Goal: Task Accomplishment & Management: Manage account settings

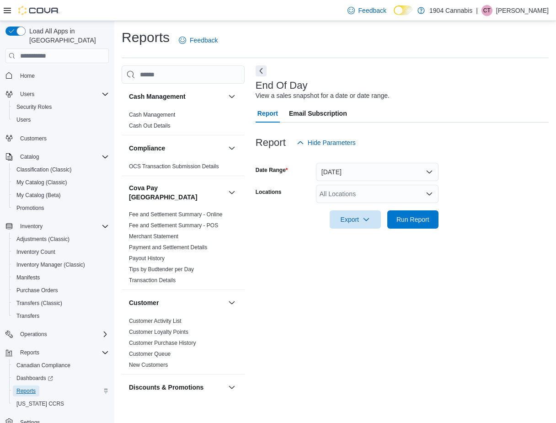
click at [30, 385] on span "Reports" at bounding box center [25, 390] width 19 height 11
click at [30, 72] on span "Home" at bounding box center [27, 75] width 15 height 7
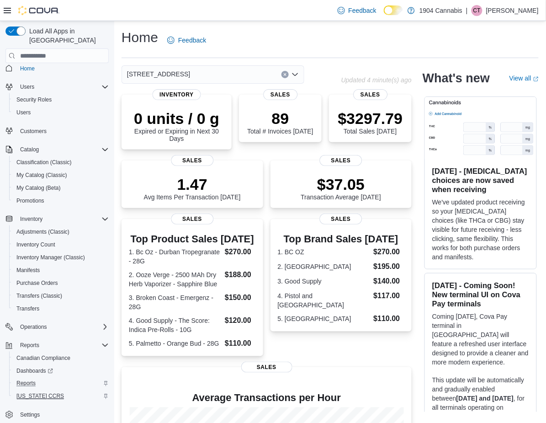
scroll to position [9, 0]
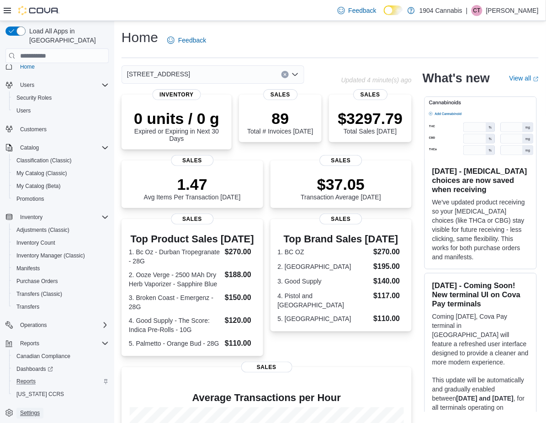
click at [41, 408] on link "Settings" at bounding box center [29, 413] width 27 height 11
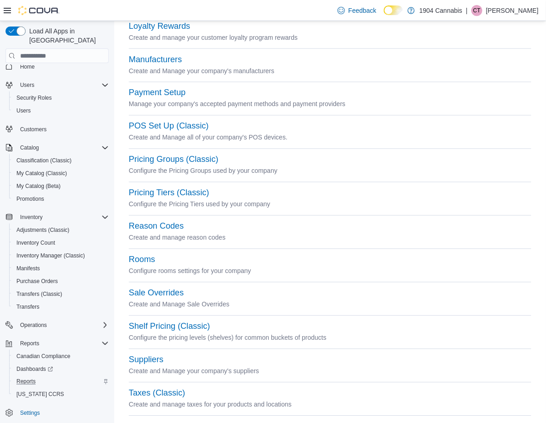
scroll to position [304, 0]
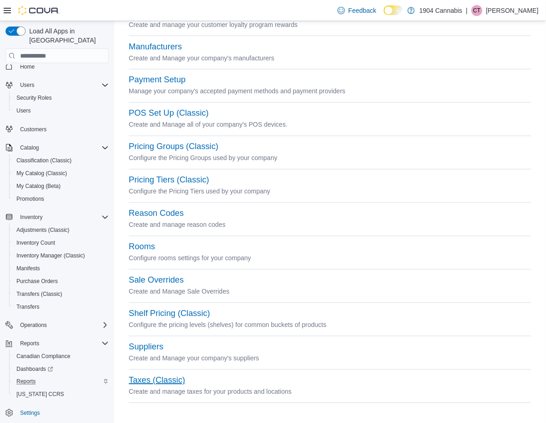
click at [163, 379] on button "Taxes (Classic)" at bounding box center [157, 381] width 56 height 10
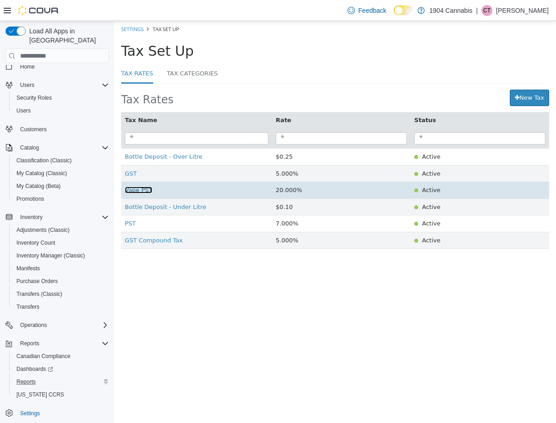
click at [144, 192] on span "Vape PST" at bounding box center [138, 190] width 27 height 7
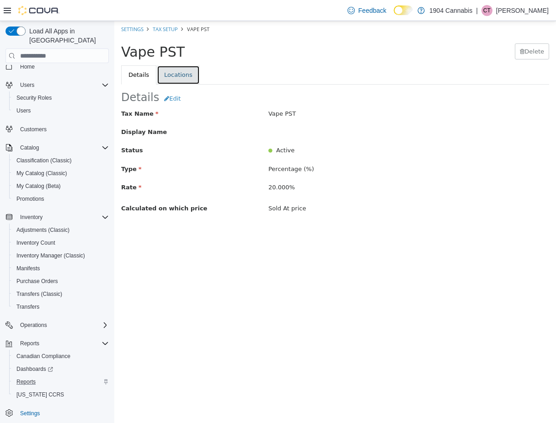
click at [173, 75] on link "Locations" at bounding box center [178, 74] width 43 height 19
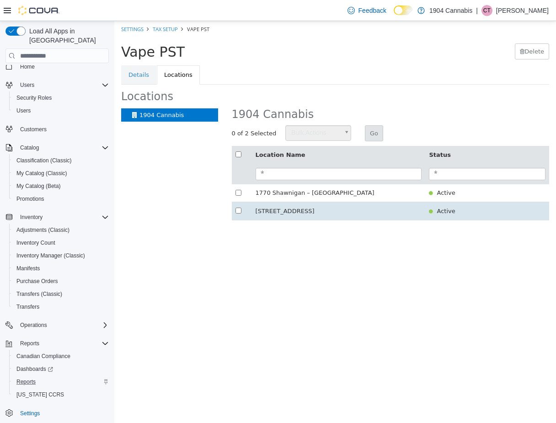
click at [257, 209] on td "720 First Ave" at bounding box center [339, 211] width 174 height 18
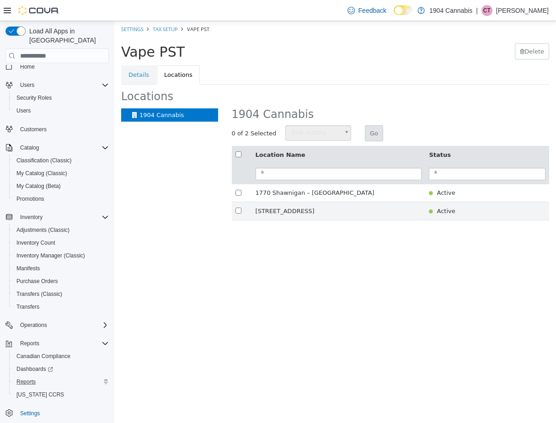
click at [237, 230] on html "× Settings Tax Setup Vape PST Vape PST Delete Details Locations Locations 1904 …" at bounding box center [335, 125] width 442 height 209
click at [244, 230] on html "× Settings Tax Setup Vape PST Vape PST Delete Details Locations Locations 1904 …" at bounding box center [335, 125] width 442 height 209
click at [62, 60] on span "Home" at bounding box center [62, 65] width 92 height 11
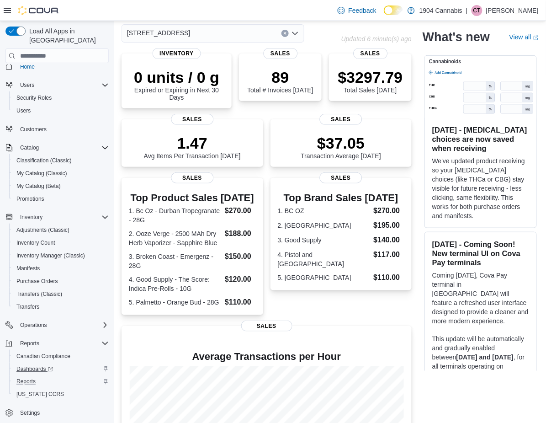
scroll to position [61, 0]
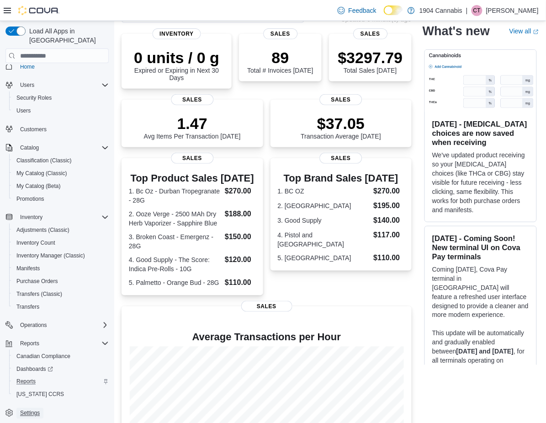
drag, startPoint x: 37, startPoint y: 406, endPoint x: 62, endPoint y: 407, distance: 25.2
click at [37, 408] on span "Settings" at bounding box center [30, 413] width 20 height 11
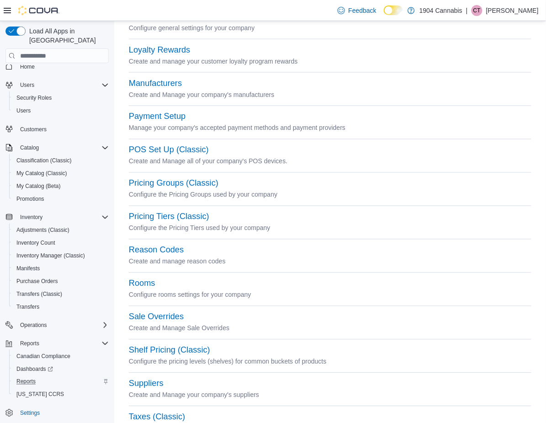
scroll to position [304, 0]
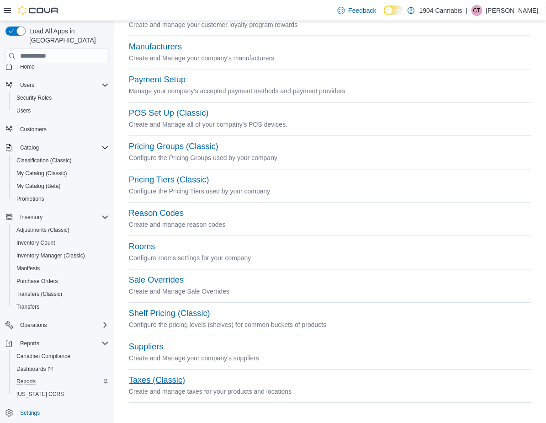
click at [152, 380] on button "Taxes (Classic)" at bounding box center [157, 381] width 56 height 10
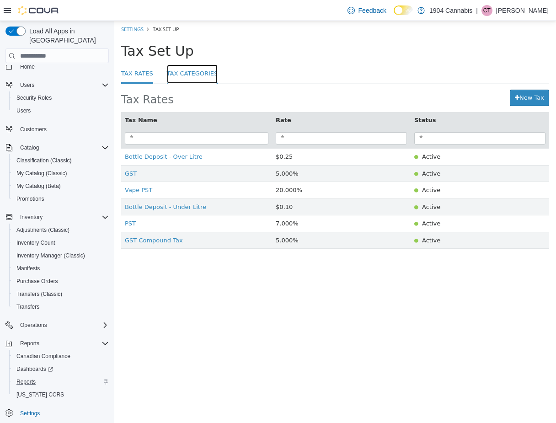
click at [178, 78] on link "Tax Categories" at bounding box center [192, 74] width 51 height 20
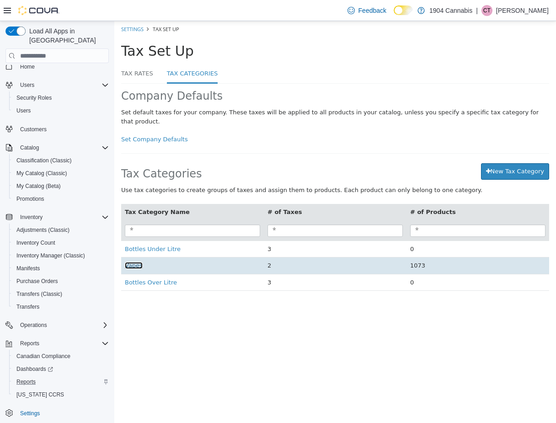
click at [129, 262] on span "Vapes" at bounding box center [134, 265] width 18 height 7
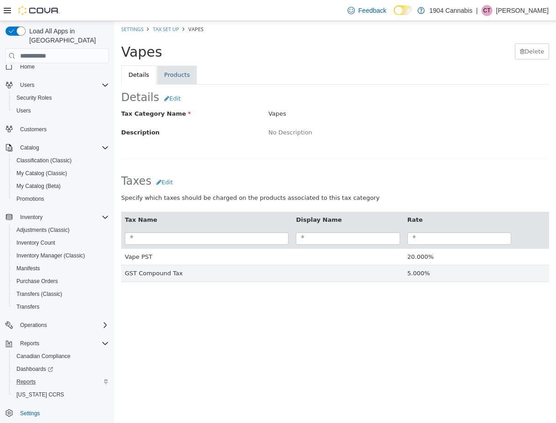
drag, startPoint x: 165, startPoint y: 61, endPoint x: 166, endPoint y: 72, distance: 11.1
click at [166, 67] on div "Settings Tax Set Up Vapes Vapes Delete Details Products Details Edit Tax Catego…" at bounding box center [335, 163] width 442 height 284
click at [167, 75] on link "Products" at bounding box center [177, 74] width 40 height 19
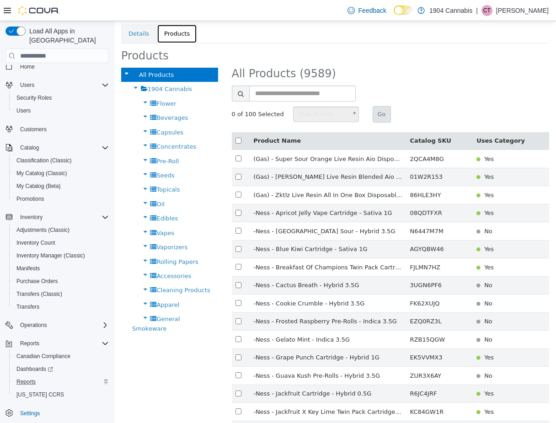
scroll to position [61, 0]
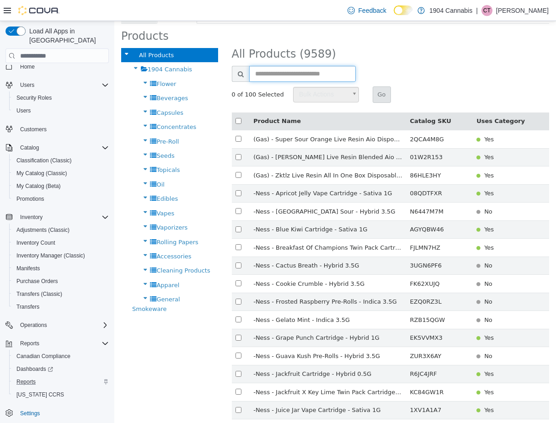
click at [323, 79] on input "text" at bounding box center [302, 74] width 107 height 16
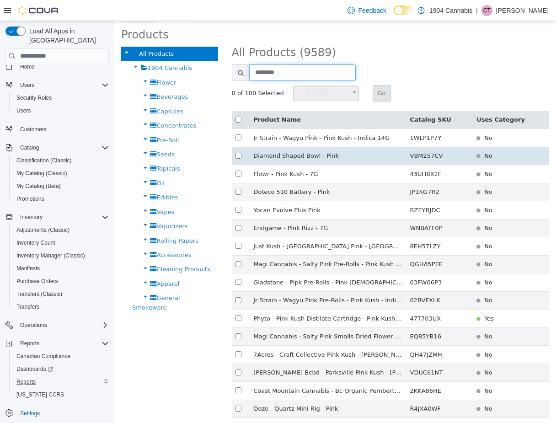
scroll to position [63, 0]
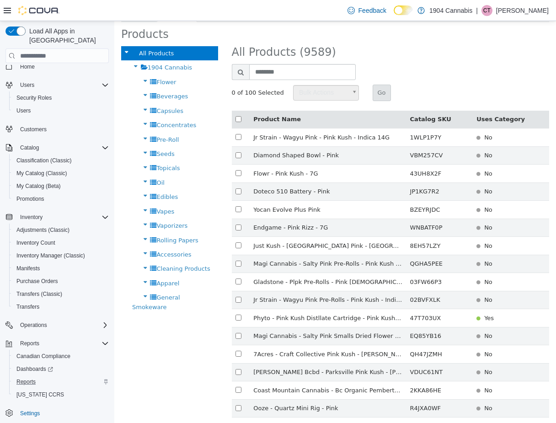
click at [276, 117] on th "Product Name" at bounding box center [328, 120] width 156 height 18
drag, startPoint x: 288, startPoint y: 73, endPoint x: 71, endPoint y: 65, distance: 217.3
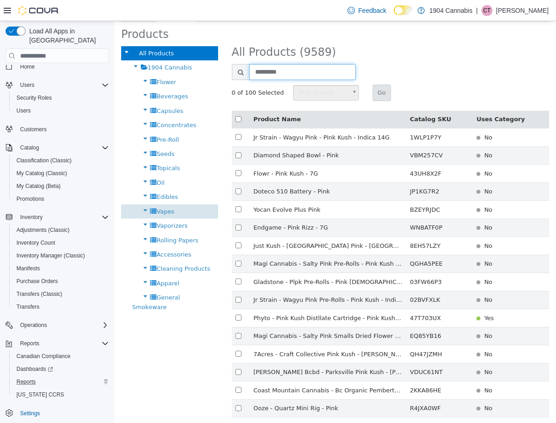
type input "*********"
click at [165, 213] on span "Vapes" at bounding box center [165, 211] width 18 height 7
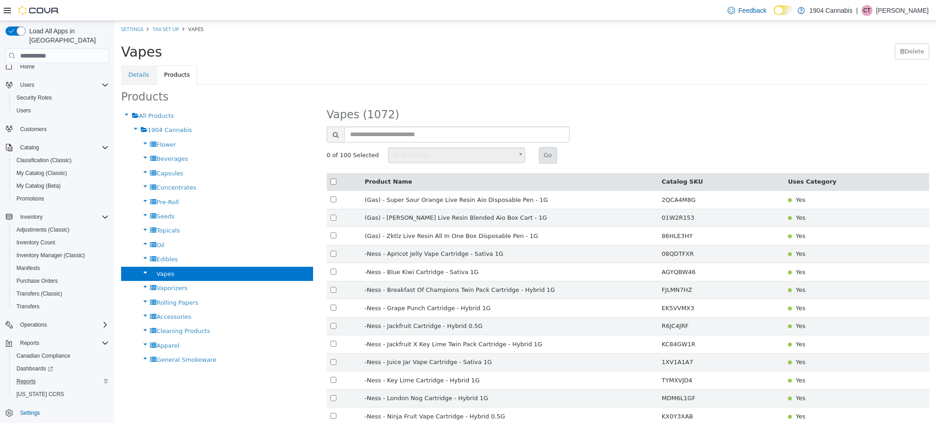
click at [555, 182] on th "Uses Category" at bounding box center [857, 182] width 145 height 18
click at [555, 177] on th "Uses Category" at bounding box center [857, 182] width 145 height 18
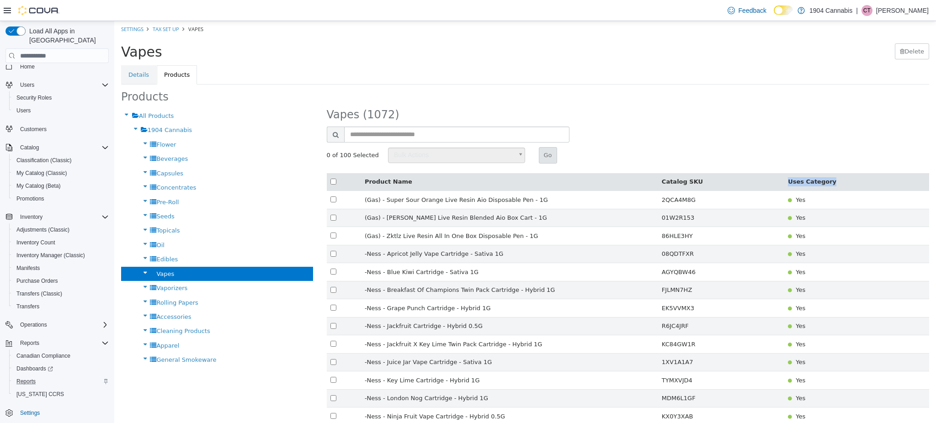
click at [555, 177] on th "Uses Category" at bounding box center [857, 182] width 145 height 18
click at [555, 120] on div "Vapes (1072)" at bounding box center [628, 118] width 617 height 18
click at [458, 141] on input "text" at bounding box center [457, 135] width 226 height 16
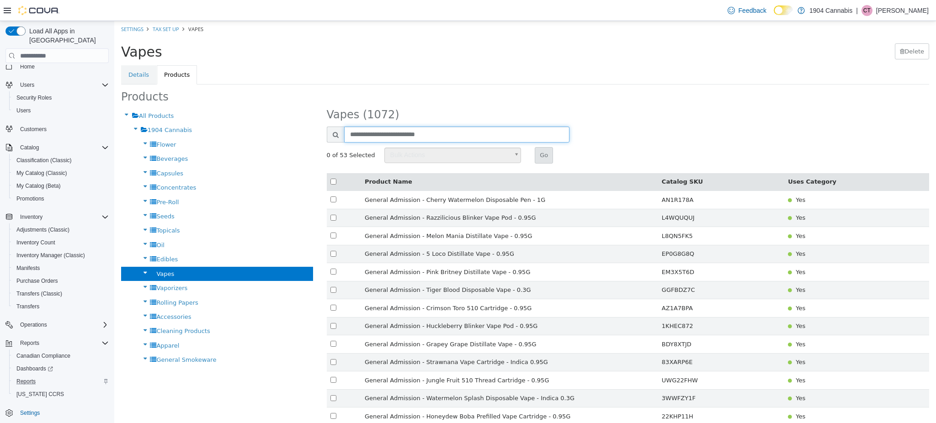
type input "**********"
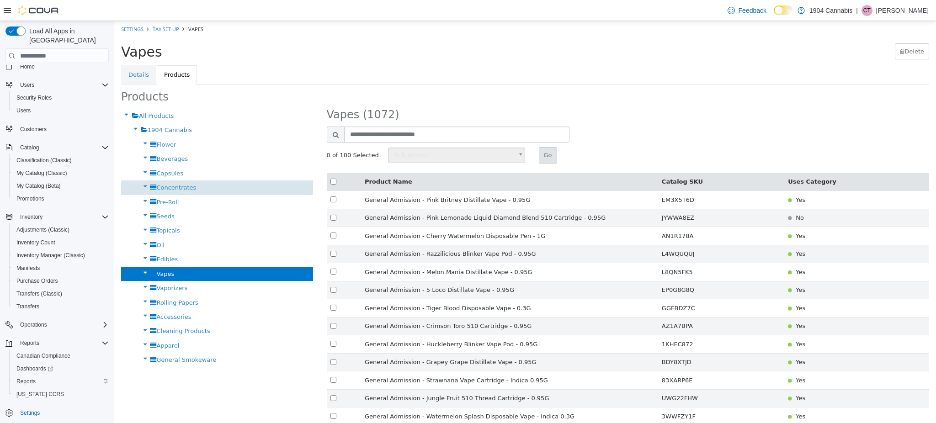
click at [187, 189] on span "Concentrates" at bounding box center [176, 187] width 40 height 7
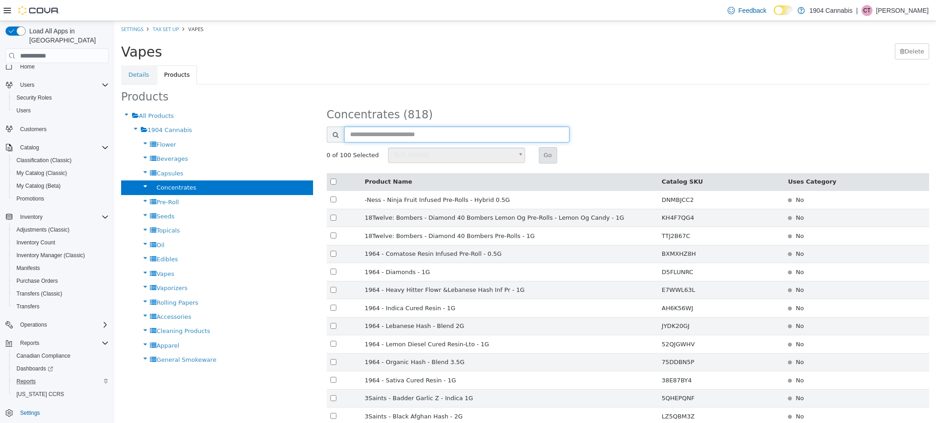
click at [481, 135] on input "text" at bounding box center [457, 135] width 226 height 16
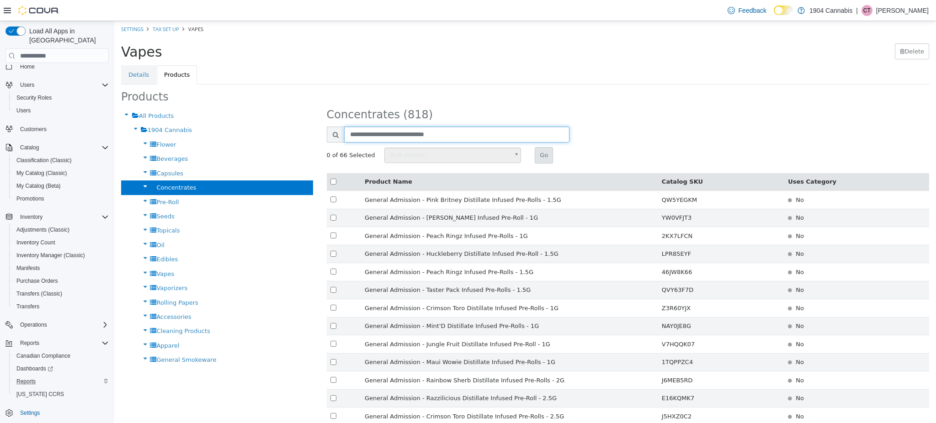
type input "**********"
click at [137, 72] on link "Details" at bounding box center [138, 74] width 35 height 19
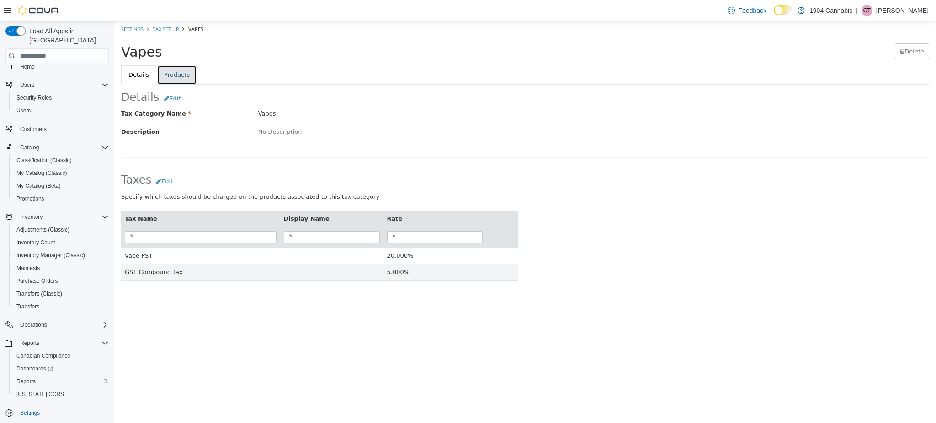
click at [186, 72] on link "Products" at bounding box center [177, 74] width 40 height 19
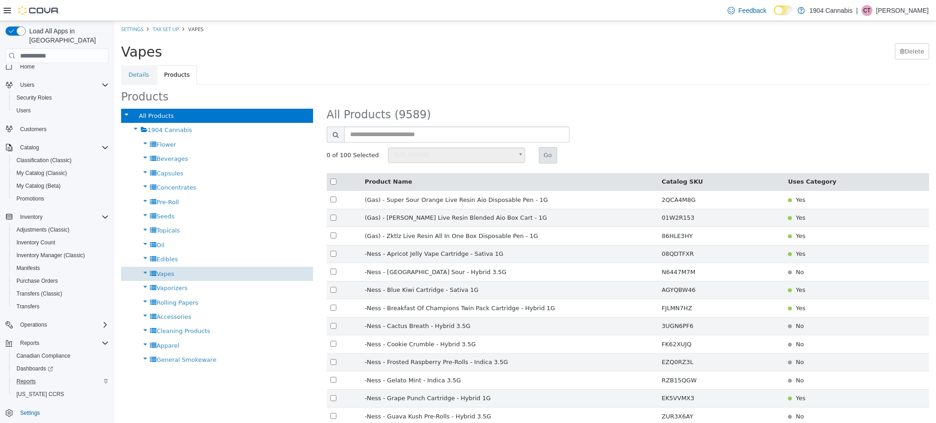
click at [167, 274] on span "Vapes" at bounding box center [165, 274] width 18 height 7
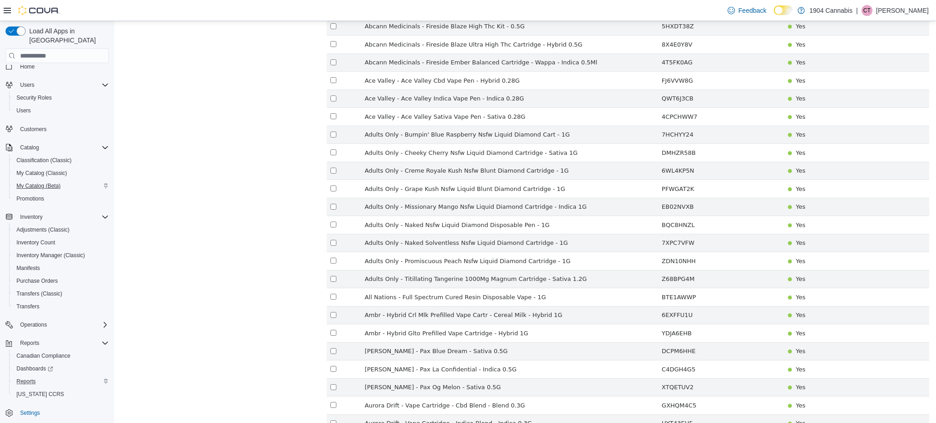
scroll to position [832, 0]
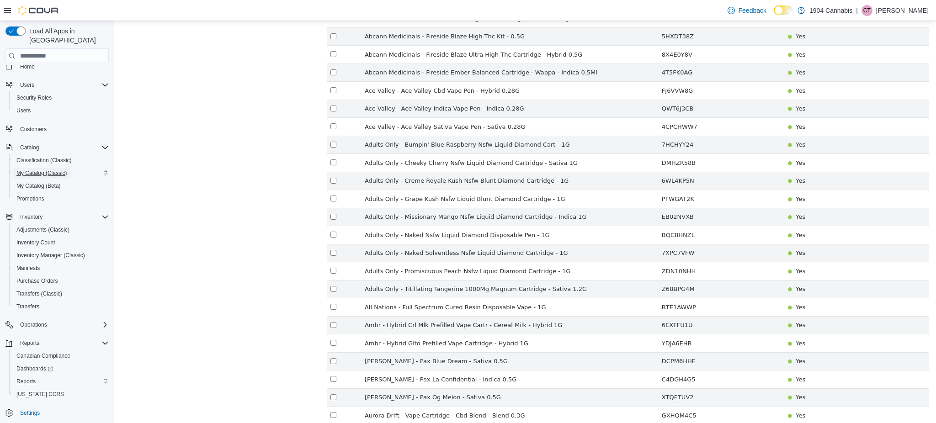
click at [40, 170] on span "My Catalog (Classic)" at bounding box center [41, 173] width 51 height 7
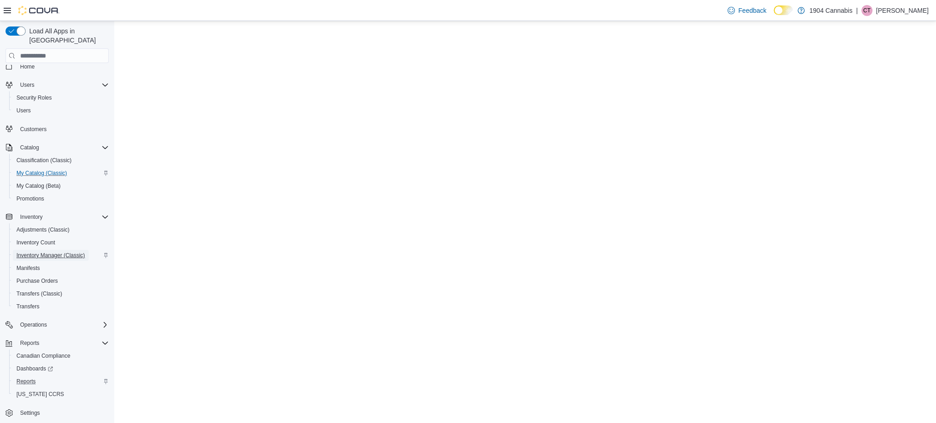
click at [57, 252] on span "Inventory Manager (Classic)" at bounding box center [50, 255] width 69 height 7
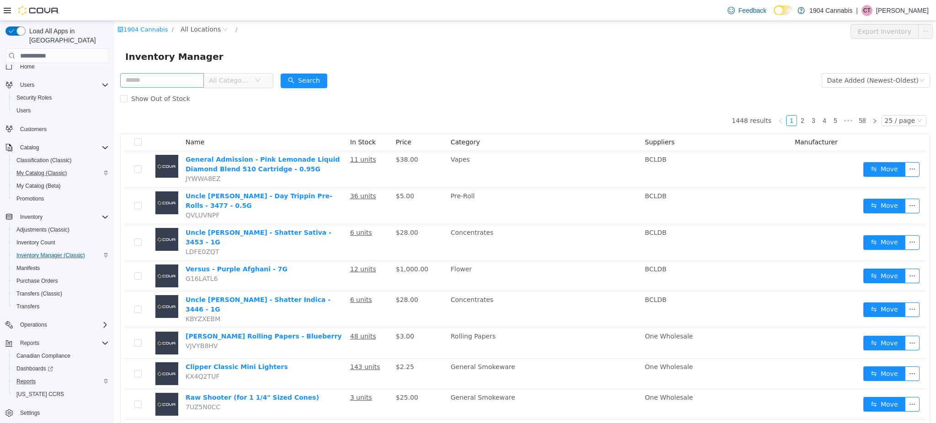
drag, startPoint x: 187, startPoint y: 86, endPoint x: 196, endPoint y: 85, distance: 9.2
click at [187, 86] on input "text" at bounding box center [162, 80] width 84 height 15
type input "**********"
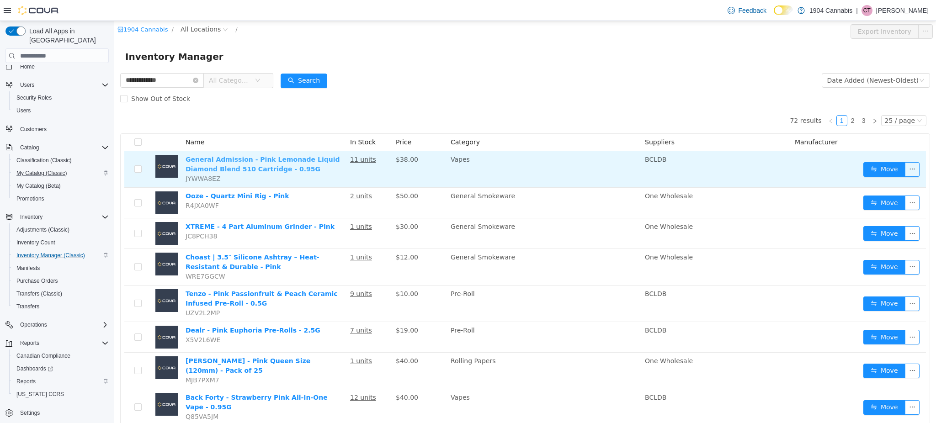
click at [244, 169] on link "General Admission - Pink Lemonade Liquid Diamond Blend 510 Cartridge - 0.95G" at bounding box center [263, 164] width 155 height 17
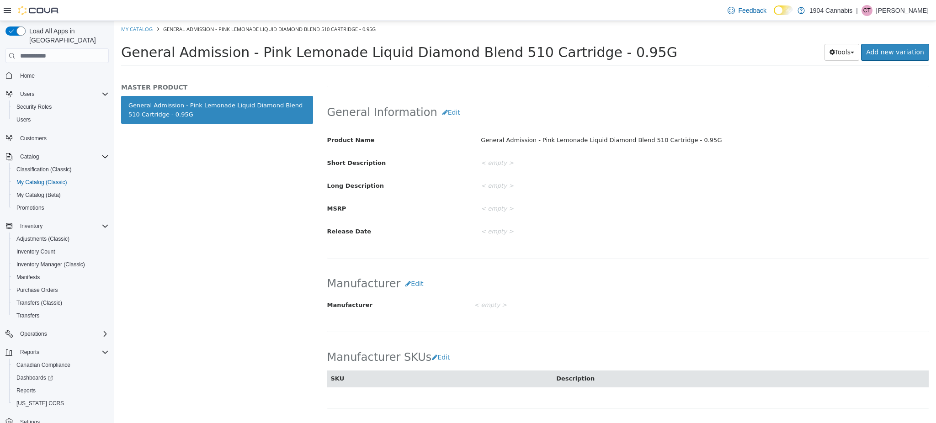
scroll to position [75, 0]
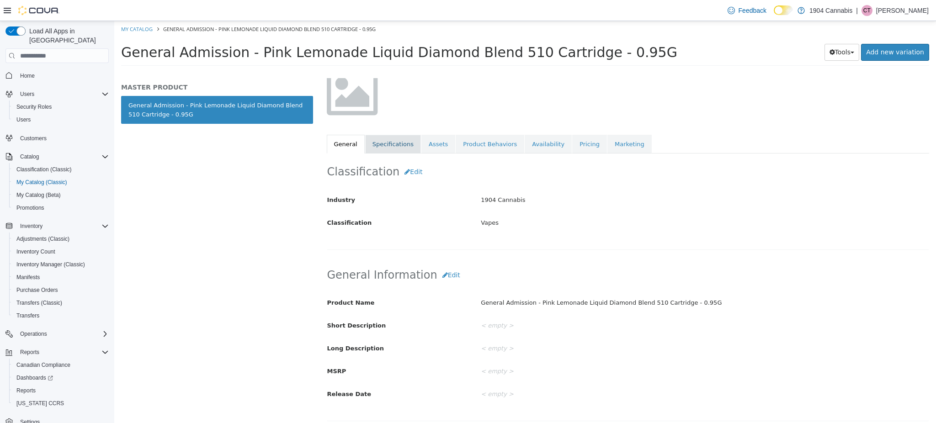
click at [394, 143] on link "Specifications" at bounding box center [393, 144] width 56 height 19
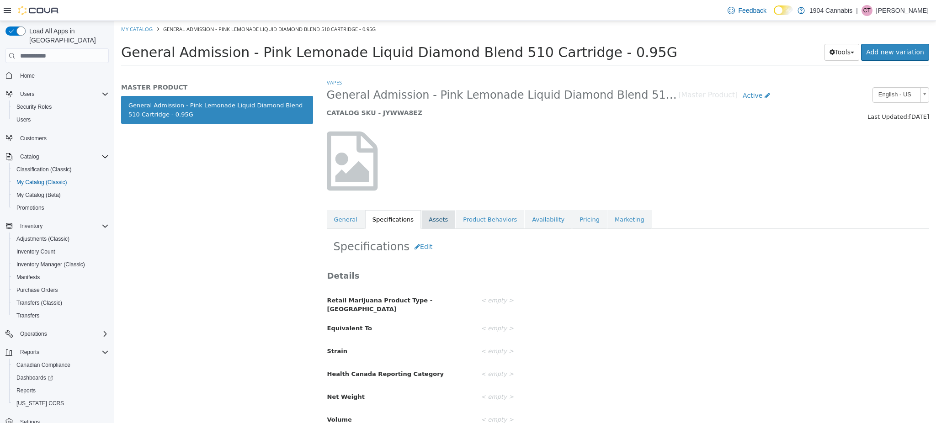
click at [436, 220] on link "Assets" at bounding box center [439, 219] width 34 height 19
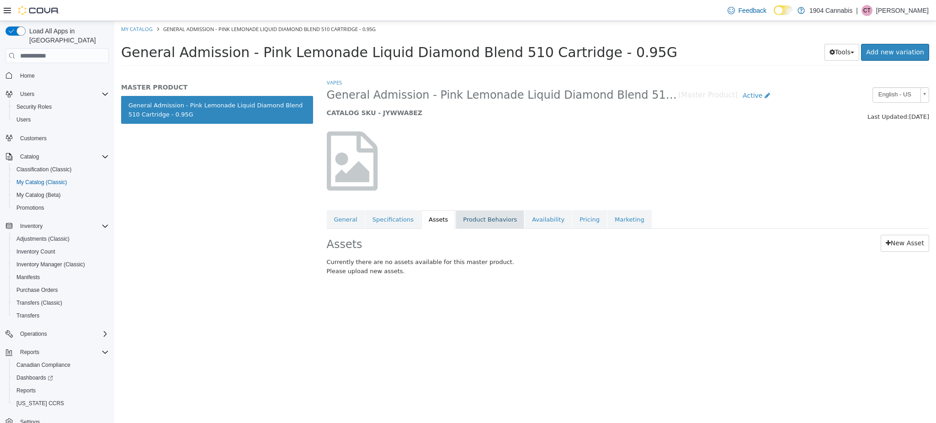
click at [503, 218] on link "Product Behaviors" at bounding box center [490, 219] width 69 height 19
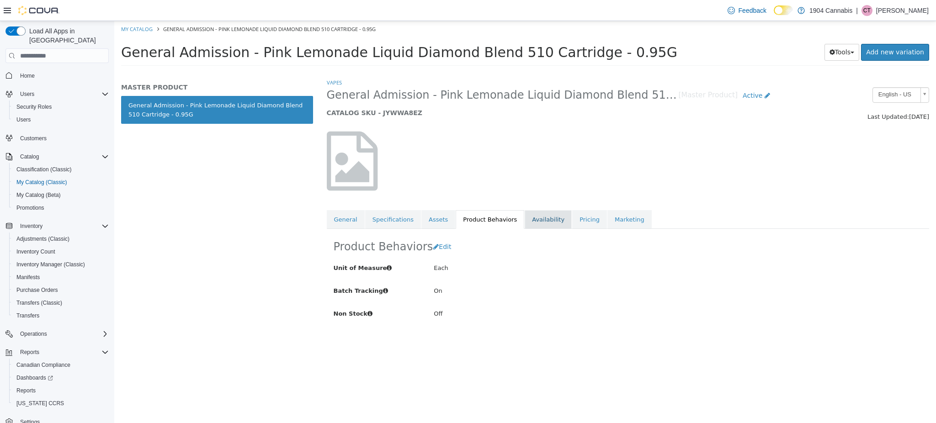
click at [525, 216] on link "Availability" at bounding box center [548, 219] width 47 height 19
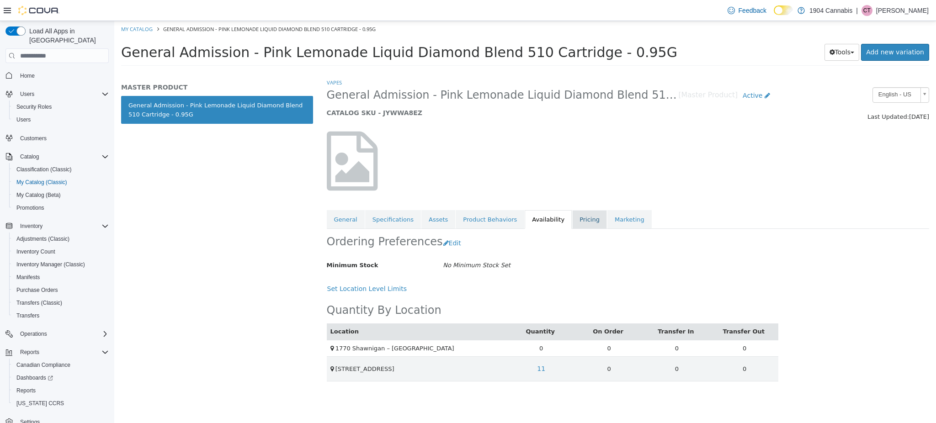
click at [577, 218] on link "Pricing" at bounding box center [589, 219] width 35 height 19
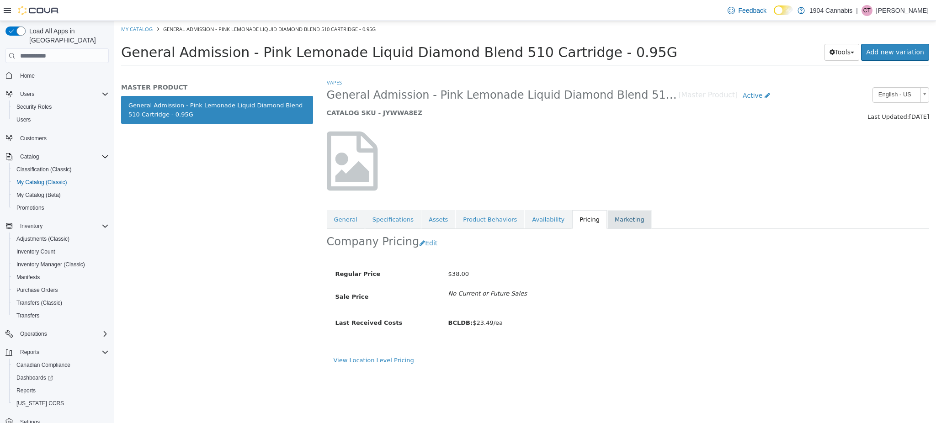
click at [608, 220] on link "Marketing" at bounding box center [630, 219] width 44 height 19
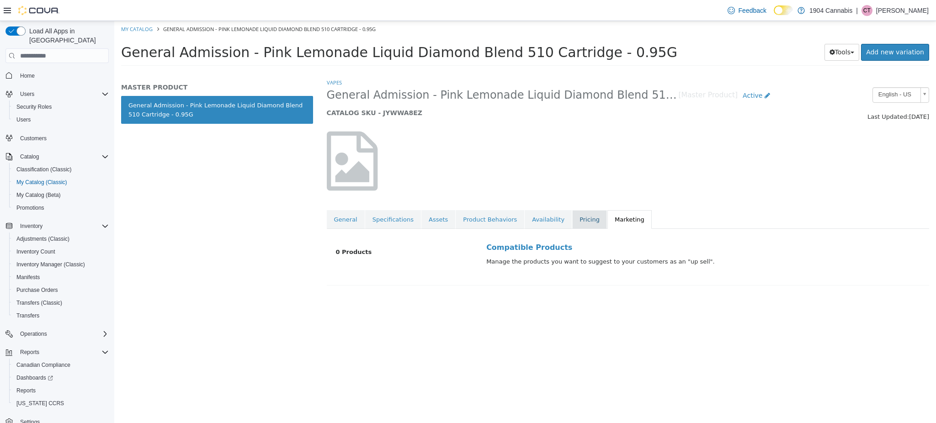
click at [566, 229] on div "Compatible Products Manage the products you want to suggest to your customers a…" at bounding box center [703, 252] width 452 height 46
click at [349, 221] on link "General" at bounding box center [346, 219] width 38 height 19
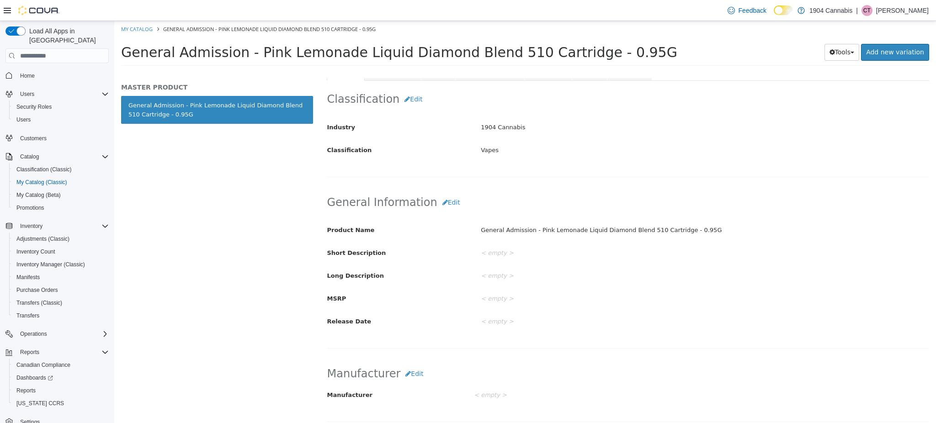
scroll to position [87, 0]
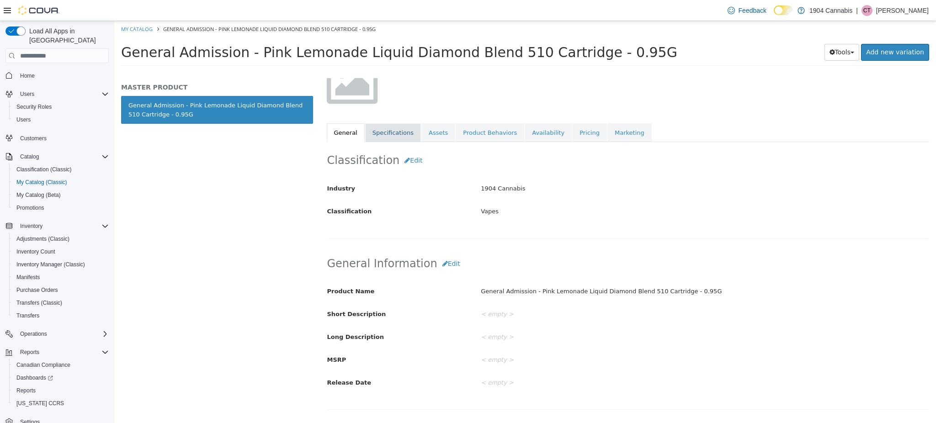
click at [401, 138] on link "Specifications" at bounding box center [393, 132] width 56 height 19
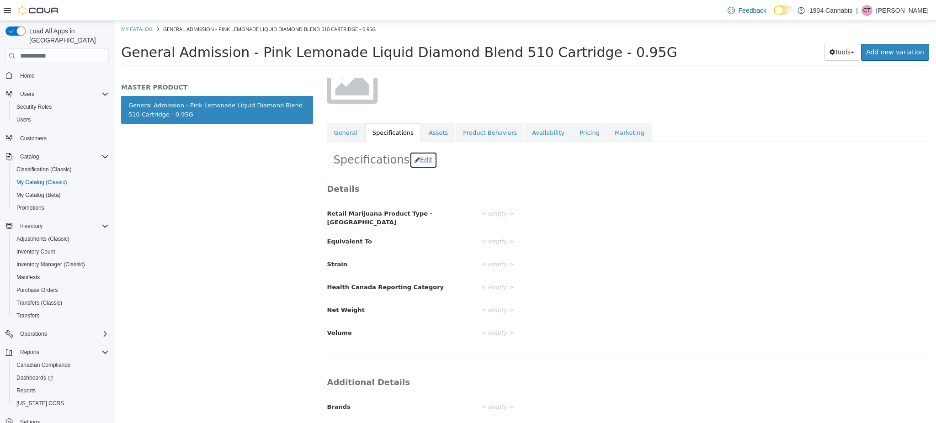
click at [413, 160] on button "Edit" at bounding box center [424, 160] width 28 height 17
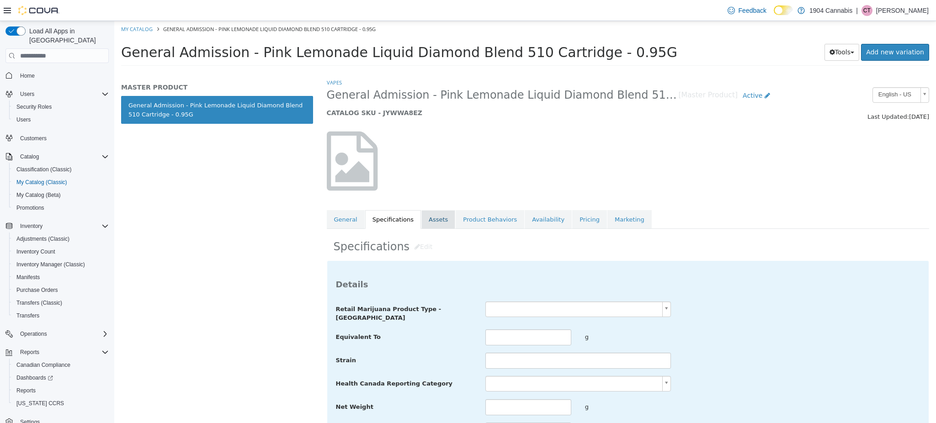
click at [425, 226] on link "Assets" at bounding box center [439, 219] width 34 height 19
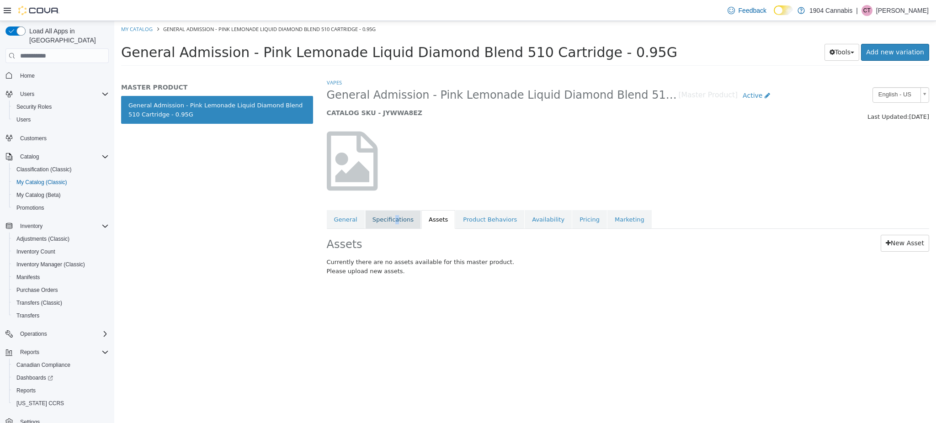
click at [386, 221] on link "Specifications" at bounding box center [393, 219] width 56 height 19
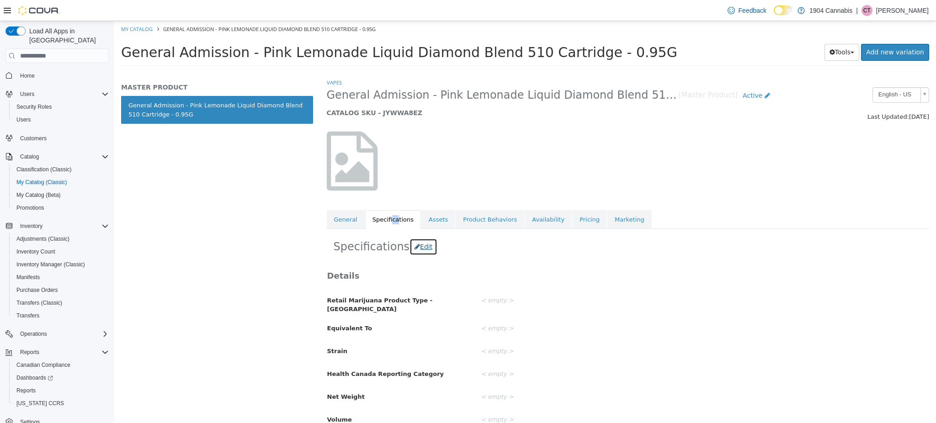
click at [419, 243] on button "Edit" at bounding box center [424, 247] width 28 height 17
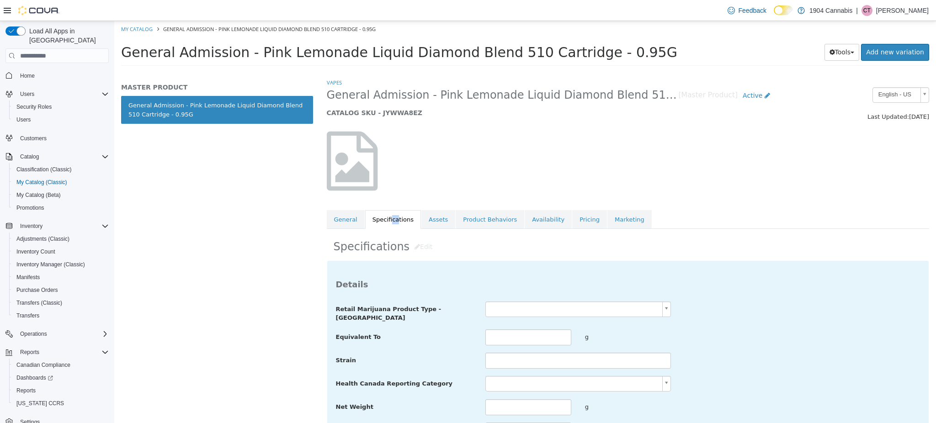
click at [559, 72] on body "Saving Bulk Changes... × My Catalog General Admission - Pink Lemonade Liquid Di…" at bounding box center [525, 46] width 822 height 51
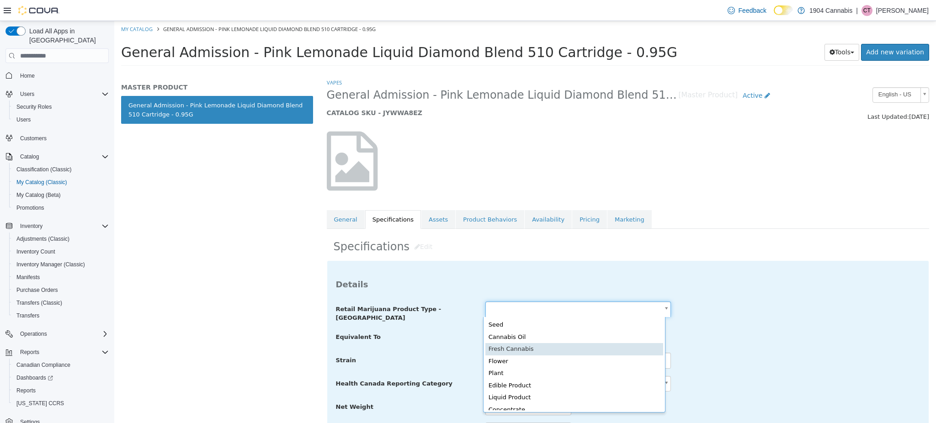
scroll to position [5, 0]
type input "**********"
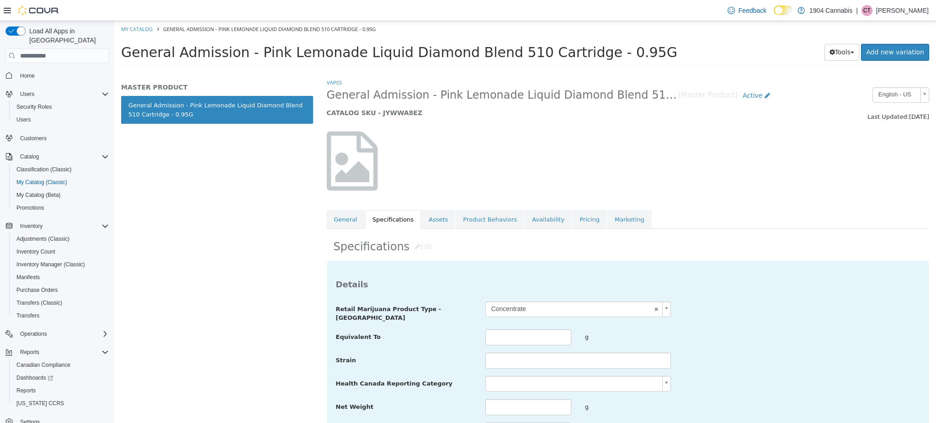
click at [729, 324] on div "**********" at bounding box center [628, 371] width 585 height 138
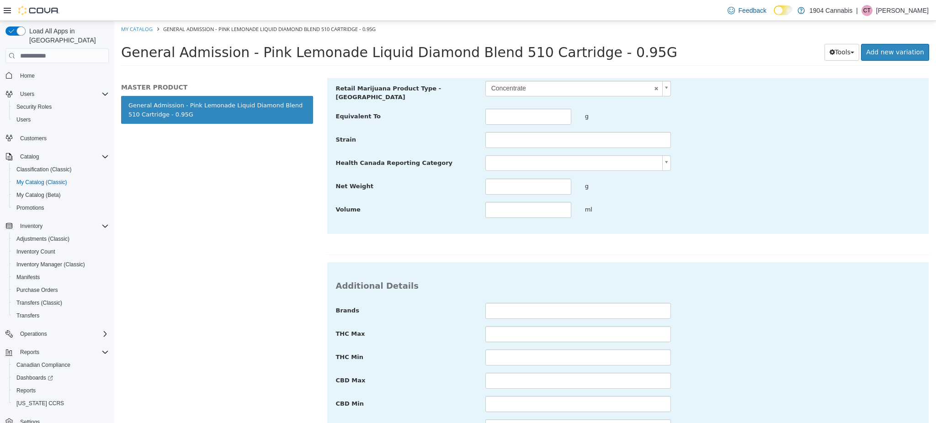
scroll to position [289, 0]
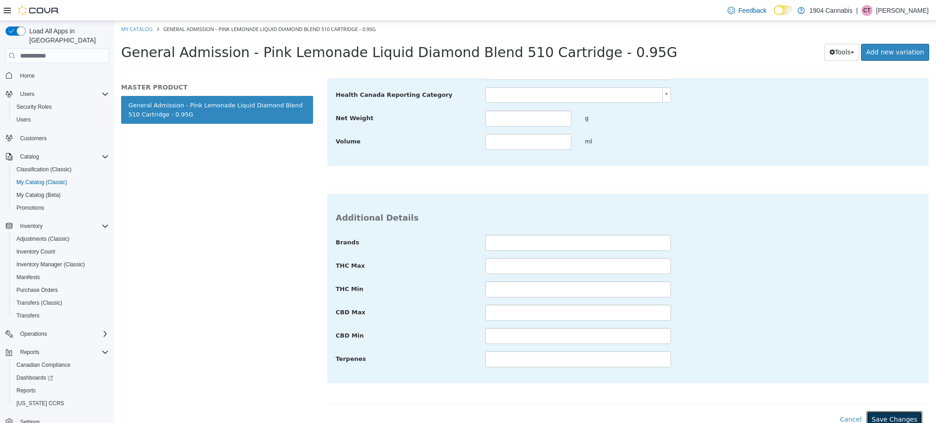
click at [897, 411] on button "Save Changes" at bounding box center [895, 419] width 56 height 17
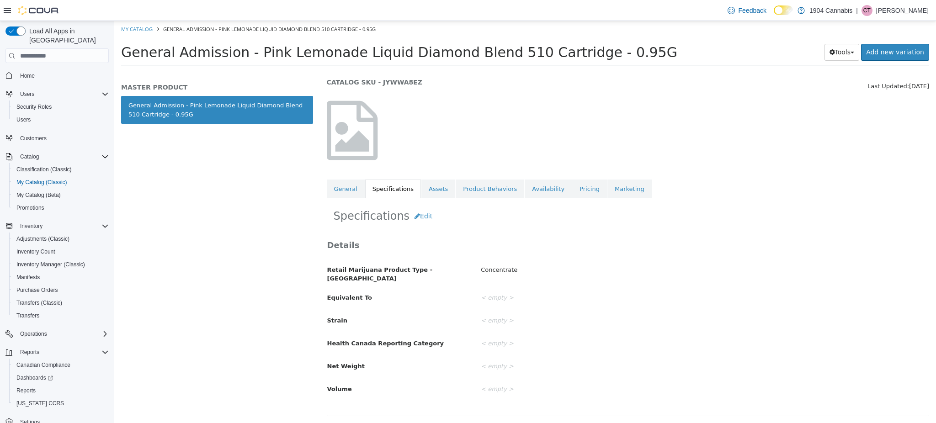
scroll to position [0, 0]
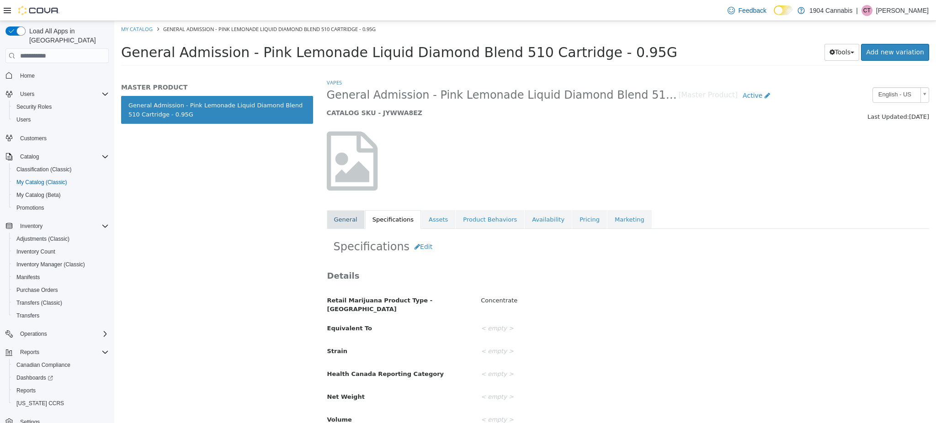
click at [352, 221] on link "General" at bounding box center [346, 219] width 38 height 19
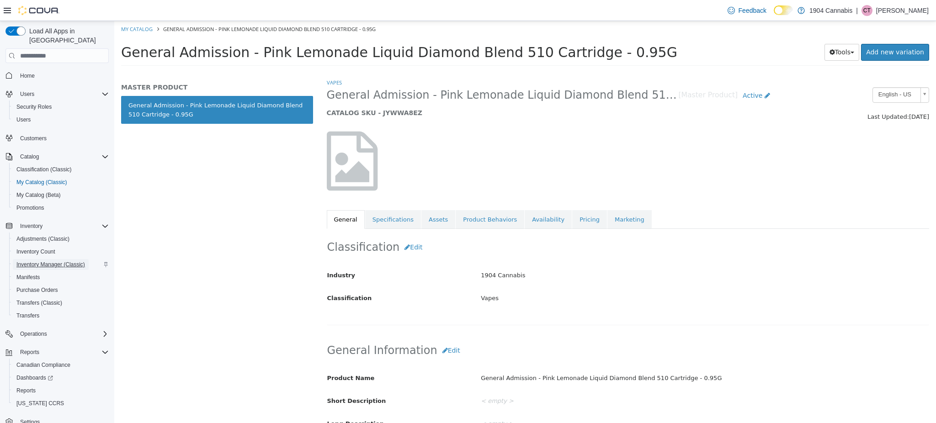
click at [50, 261] on span "Inventory Manager (Classic)" at bounding box center [50, 264] width 69 height 7
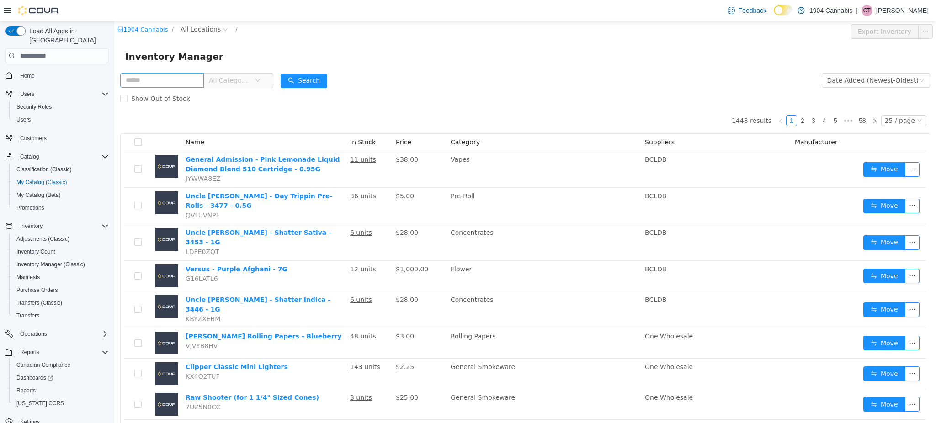
click at [194, 81] on input "text" at bounding box center [162, 80] width 84 height 15
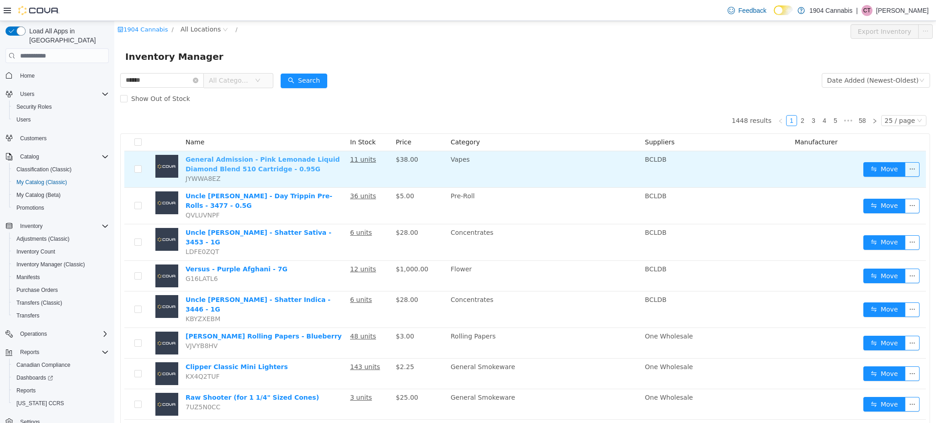
type input "**********"
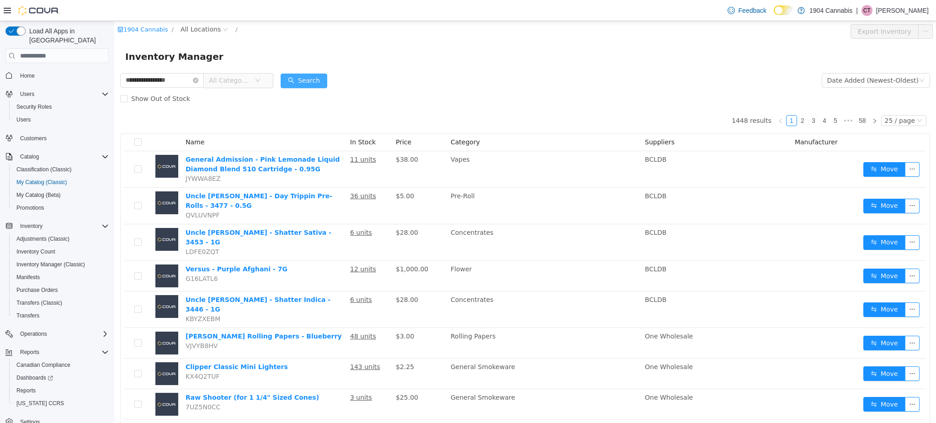
click at [304, 85] on button "Search" at bounding box center [304, 81] width 47 height 15
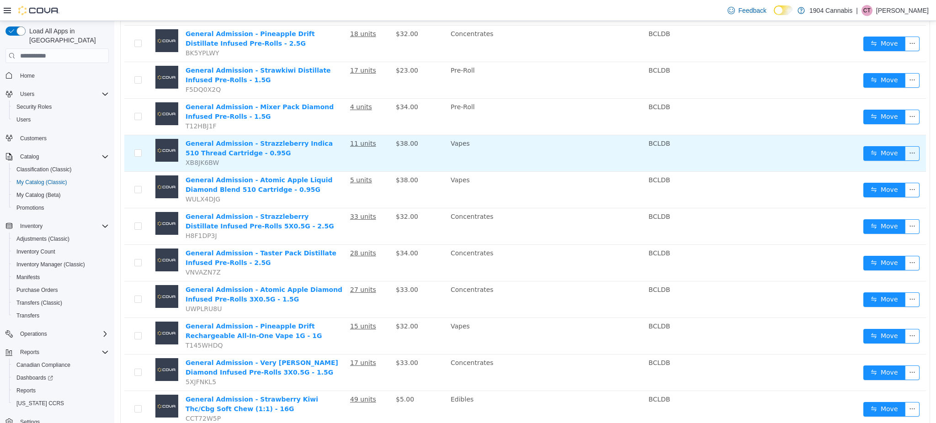
scroll to position [304, 0]
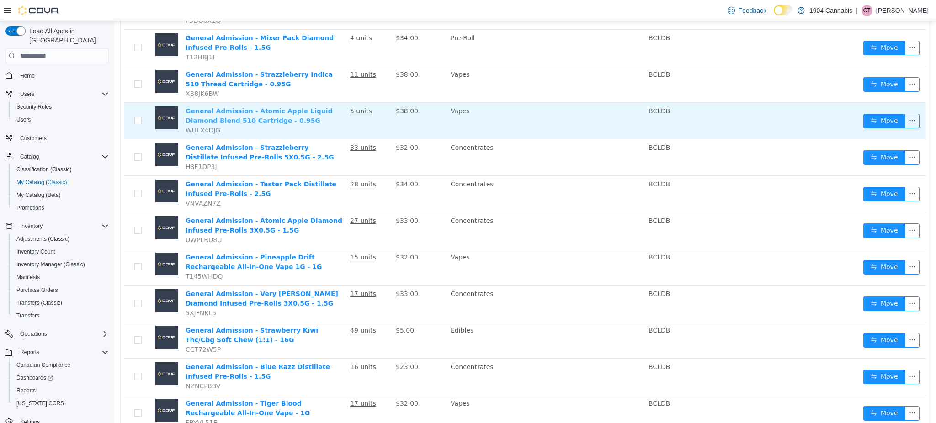
click at [199, 120] on link "General Admission - Atomic Apple Liquid Diamond Blend 510 Cartridge - 0.95G" at bounding box center [259, 115] width 147 height 17
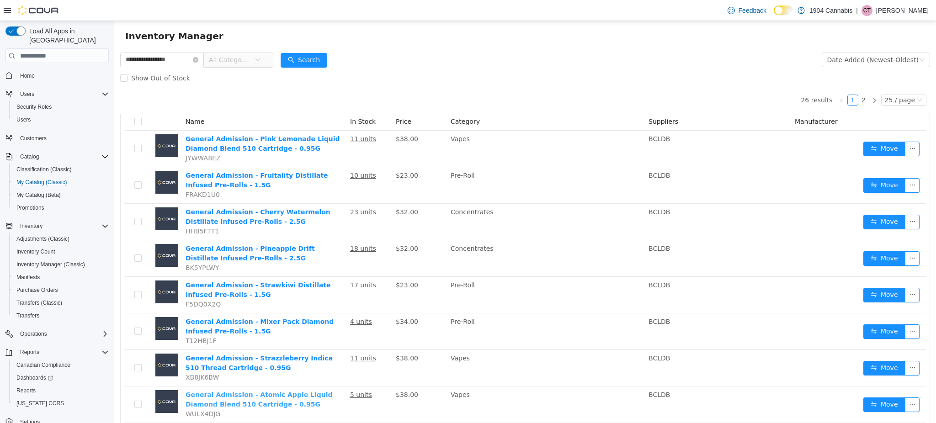
scroll to position [0, 0]
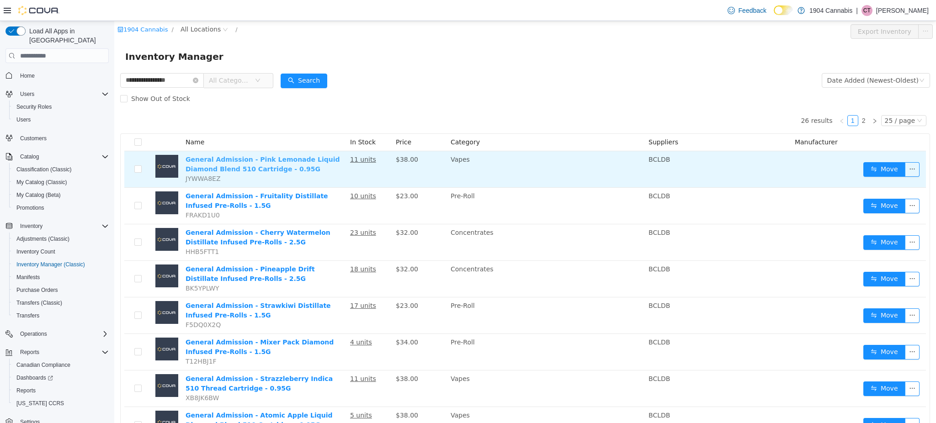
click at [215, 162] on link "General Admission - Pink Lemonade Liquid Diamond Blend 510 Cartridge - 0.95G" at bounding box center [263, 164] width 155 height 17
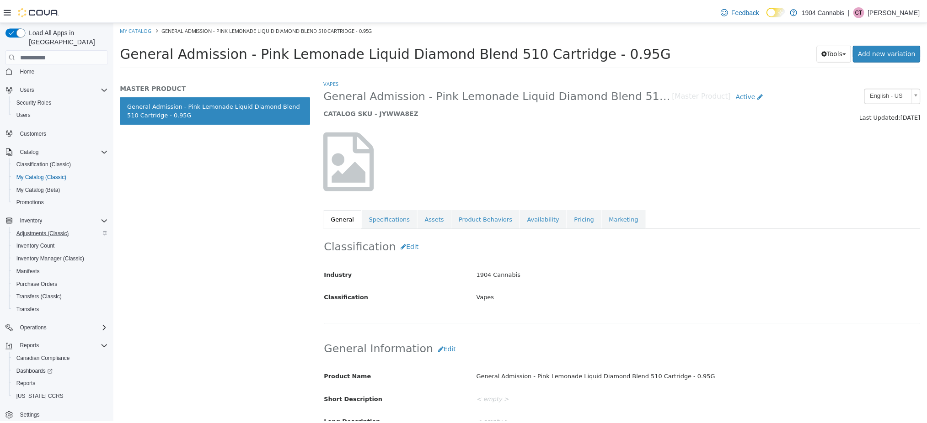
scroll to position [9, 0]
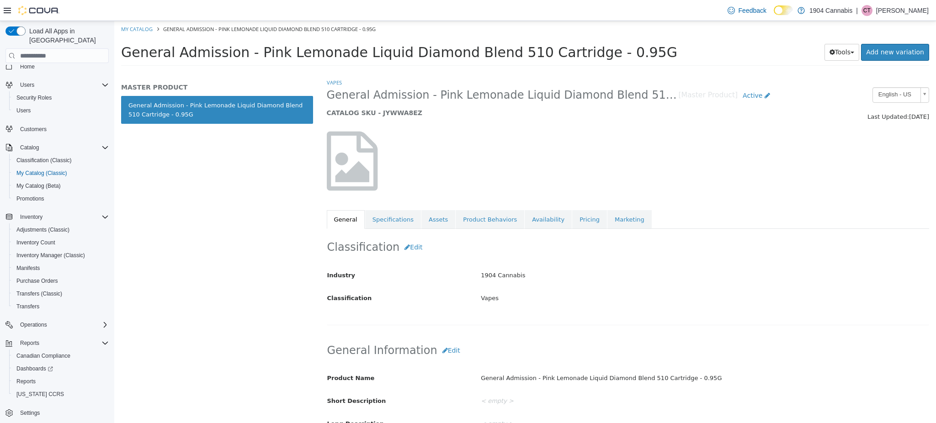
click at [48, 407] on span "Settings" at bounding box center [62, 412] width 92 height 11
